Goal: Navigation & Orientation: Find specific page/section

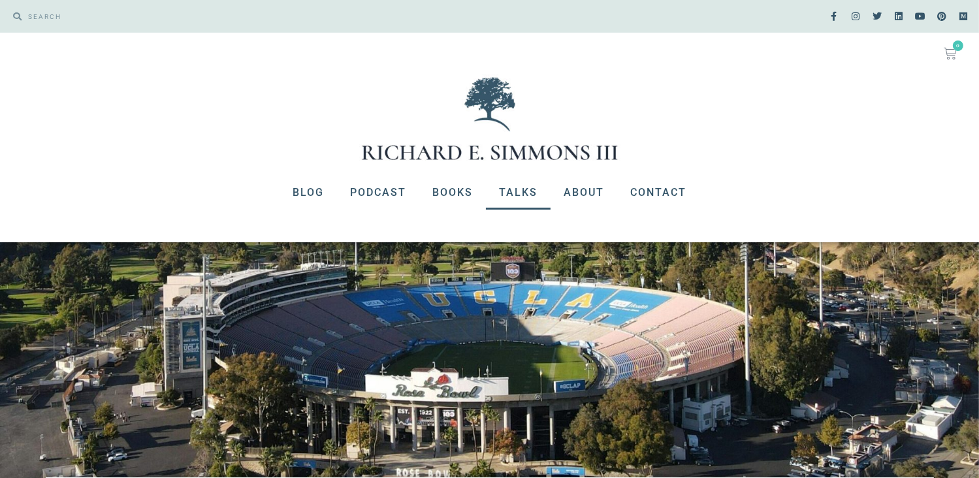
click at [523, 186] on link "Talks" at bounding box center [518, 193] width 65 height 34
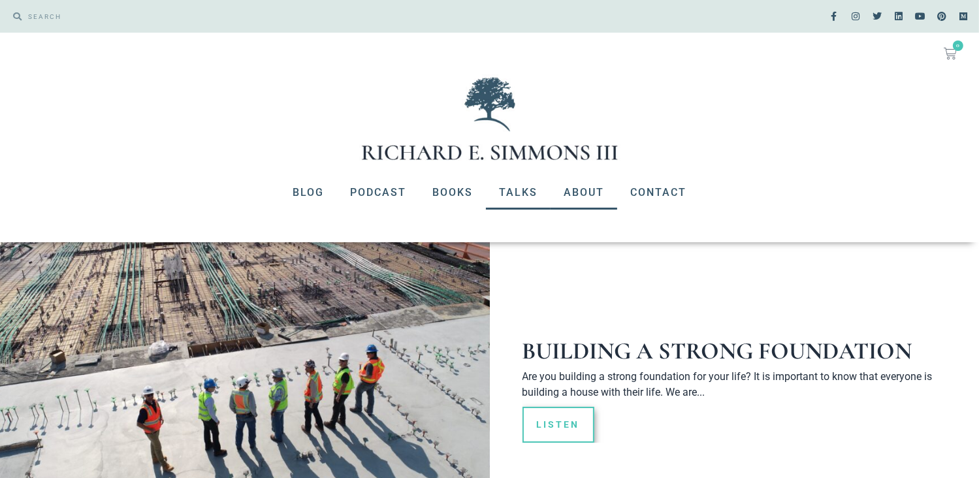
click at [588, 189] on link "About" at bounding box center [584, 193] width 67 height 34
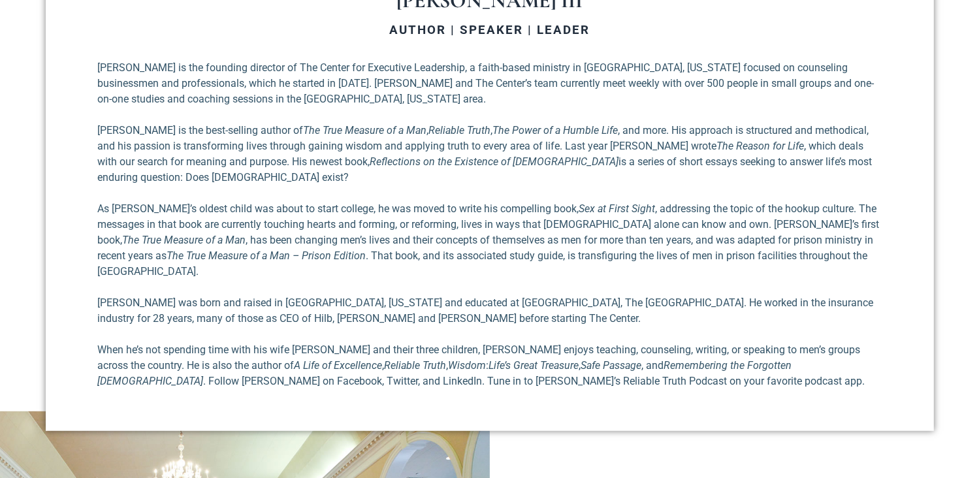
scroll to position [653, 0]
